Goal: Task Accomplishment & Management: Manage account settings

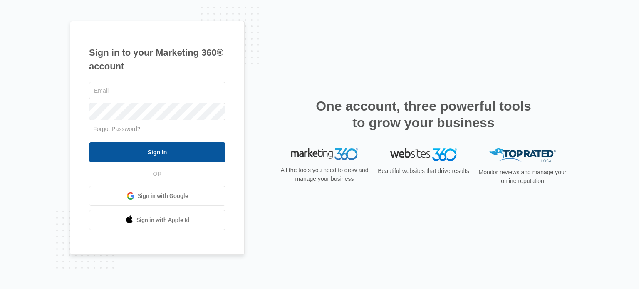
type input "caitlin@alsoyouth.org"
click at [184, 154] on input "Sign In" at bounding box center [157, 152] width 137 height 20
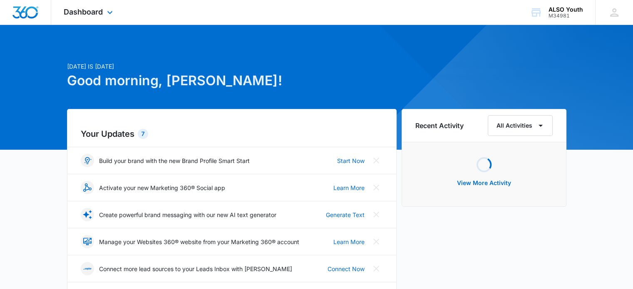
click at [99, 19] on div "Dashboard Apps Reputation Websites Forms CRM Email Social Shop Payments POS Con…" at bounding box center [89, 12] width 76 height 25
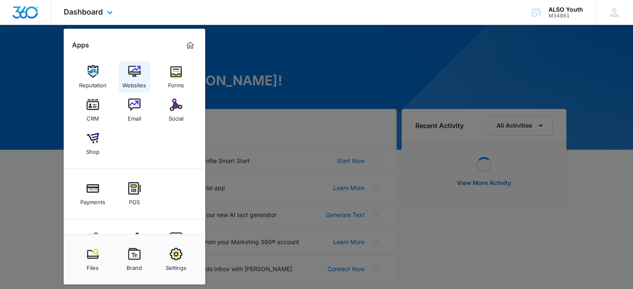
click at [134, 65] on img at bounding box center [134, 71] width 12 height 12
